Goal: Task Accomplishment & Management: Manage account settings

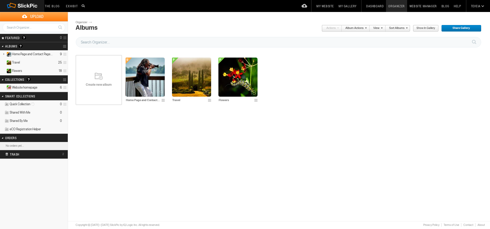
click at [423, 10] on link "Website Manager" at bounding box center [423, 6] width 32 height 12
click at [64, 46] on link at bounding box center [65, 46] width 5 height 7
click at [82, 59] on span "Create New Album" at bounding box center [75, 57] width 29 height 4
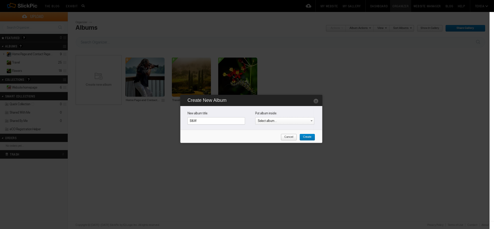
type input "B&W"
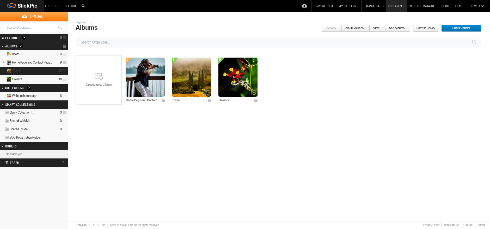
click at [36, 69] on details "Travel 25" at bounding box center [34, 71] width 68 height 8
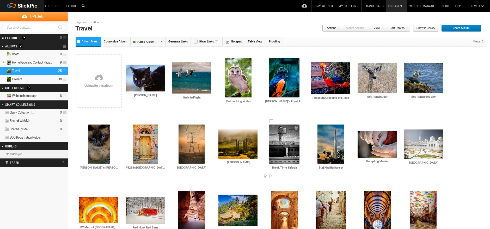
click at [271, 123] on div at bounding box center [271, 121] width 4 height 4
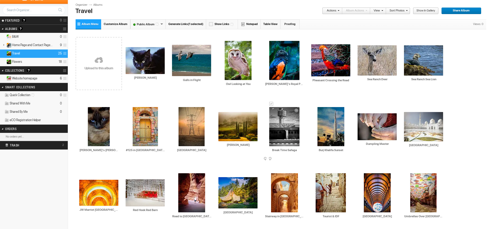
scroll to position [96, 0]
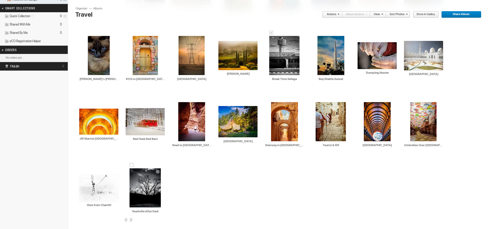
click at [132, 165] on div at bounding box center [131, 165] width 4 height 4
click at [80, 169] on div at bounding box center [81, 171] width 4 height 4
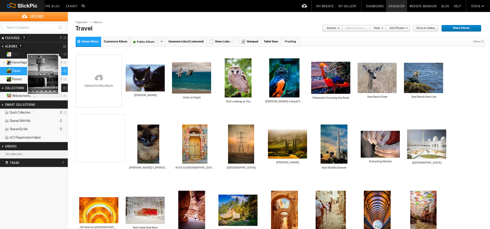
drag, startPoint x: 292, startPoint y: 146, endPoint x: 27, endPoint y: 54, distance: 280.8
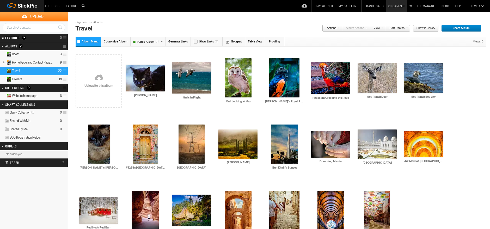
click at [38, 94] on details "Website homepage 6" at bounding box center [34, 96] width 68 height 8
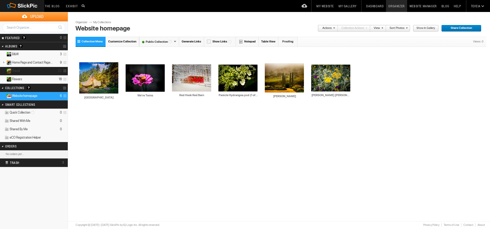
click at [43, 75] on details "Travel 22" at bounding box center [34, 71] width 68 height 8
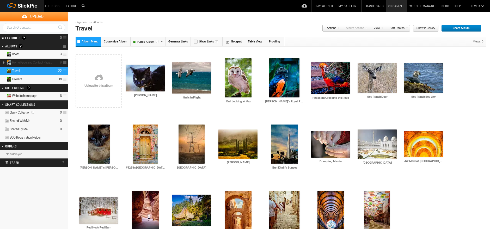
click at [0, 60] on link at bounding box center [3, 62] width 7 height 7
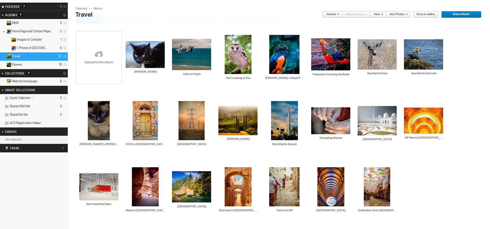
scroll to position [48, 0]
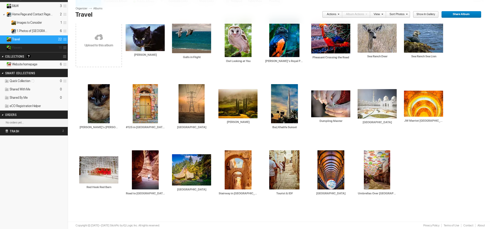
click at [31, 47] on details "Flowers 18" at bounding box center [34, 48] width 68 height 8
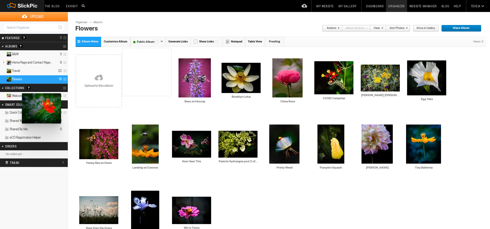
drag, startPoint x: 240, startPoint y: 150, endPoint x: 21, endPoint y: 93, distance: 225.8
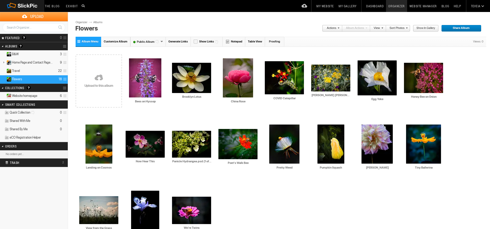
click at [22, 94] on span "Website homepage" at bounding box center [24, 96] width 25 height 4
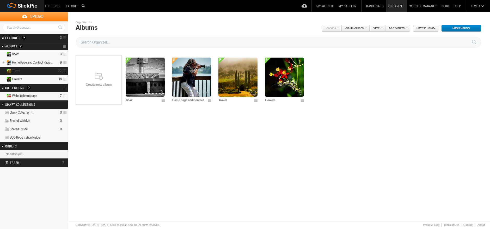
click at [19, 67] on details "Travel 22" at bounding box center [34, 71] width 68 height 8
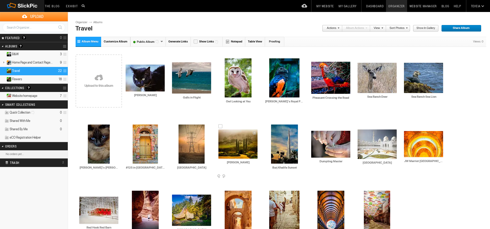
click at [256, 175] on span at bounding box center [256, 177] width 5 height 4
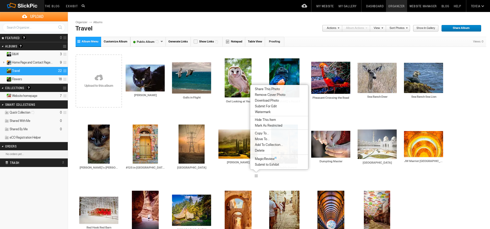
click at [267, 151] on li "Delete" at bounding box center [279, 151] width 58 height 6
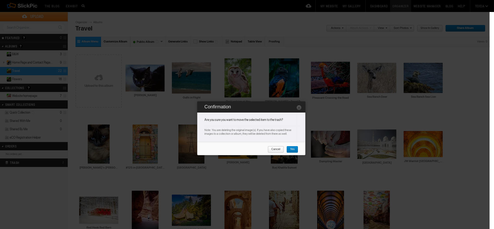
click at [293, 147] on span "Yes" at bounding box center [291, 149] width 8 height 7
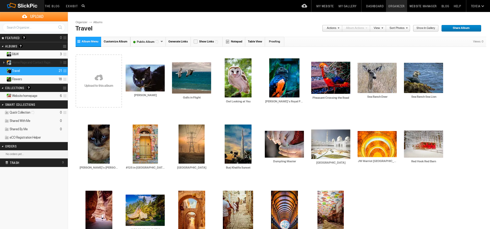
click at [2, 62] on link at bounding box center [3, 62] width 7 height 7
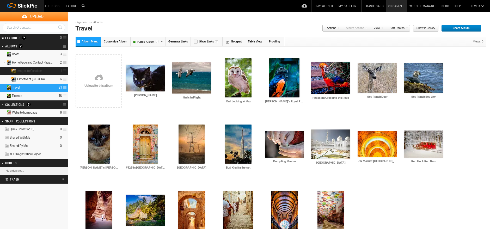
click at [21, 73] on details "Images to Consider 1" at bounding box center [34, 71] width 68 height 8
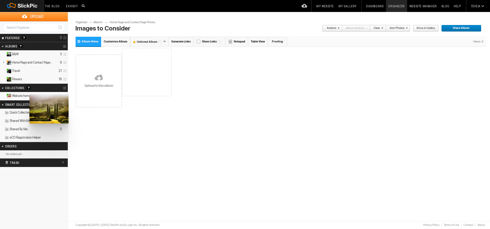
drag, startPoint x: 159, startPoint y: 82, endPoint x: 29, endPoint y: 94, distance: 130.9
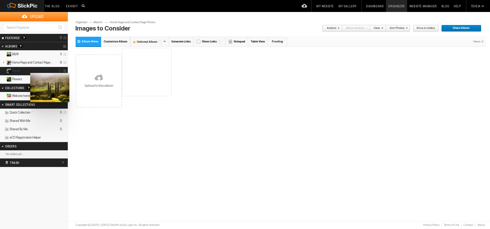
drag, startPoint x: 160, startPoint y: 77, endPoint x: 36, endPoint y: 72, distance: 123.6
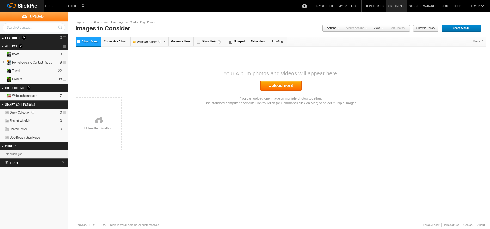
click at [41, 92] on details "Website homepage 7" at bounding box center [34, 96] width 68 height 8
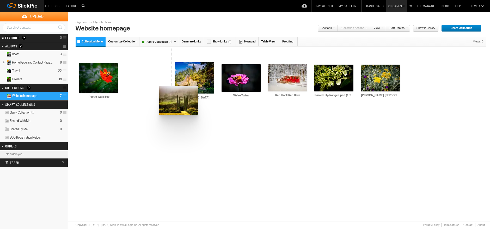
drag, startPoint x: 107, startPoint y: 83, endPoint x: 159, endPoint y: 85, distance: 51.9
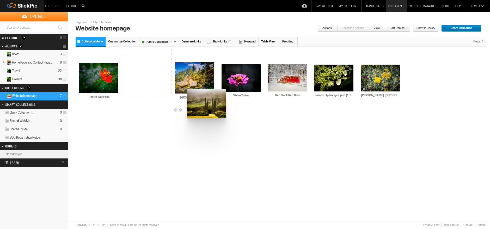
drag, startPoint x: 144, startPoint y: 68, endPoint x: 196, endPoint y: 88, distance: 56.4
